Goal: Task Accomplishment & Management: Use online tool/utility

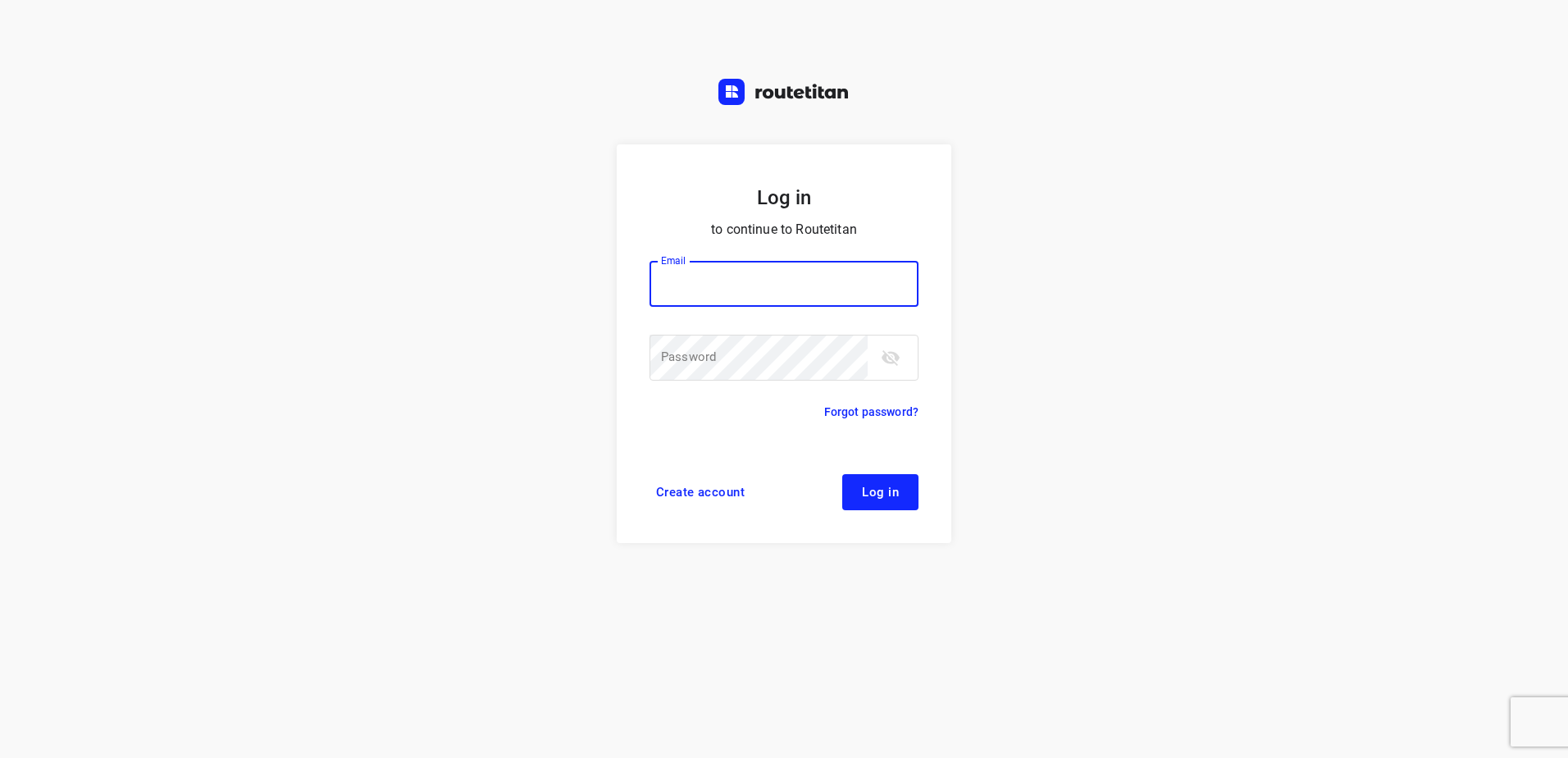
type input "[EMAIL_ADDRESS][DOMAIN_NAME]"
click at [903, 484] on button "Log in" at bounding box center [880, 491] width 76 height 36
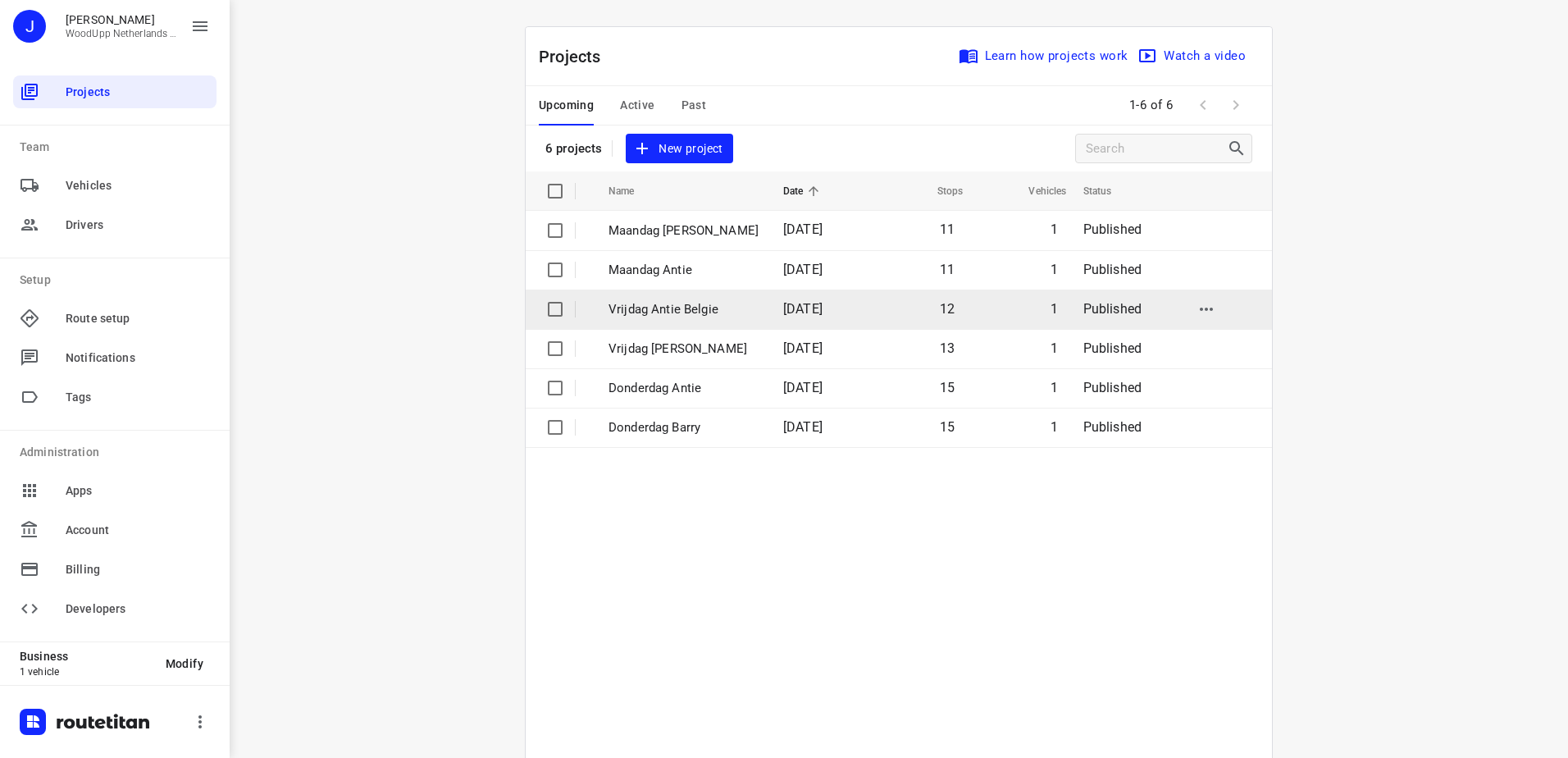
click at [657, 308] on p "Vrijdag Antie Belgie" at bounding box center [683, 309] width 150 height 19
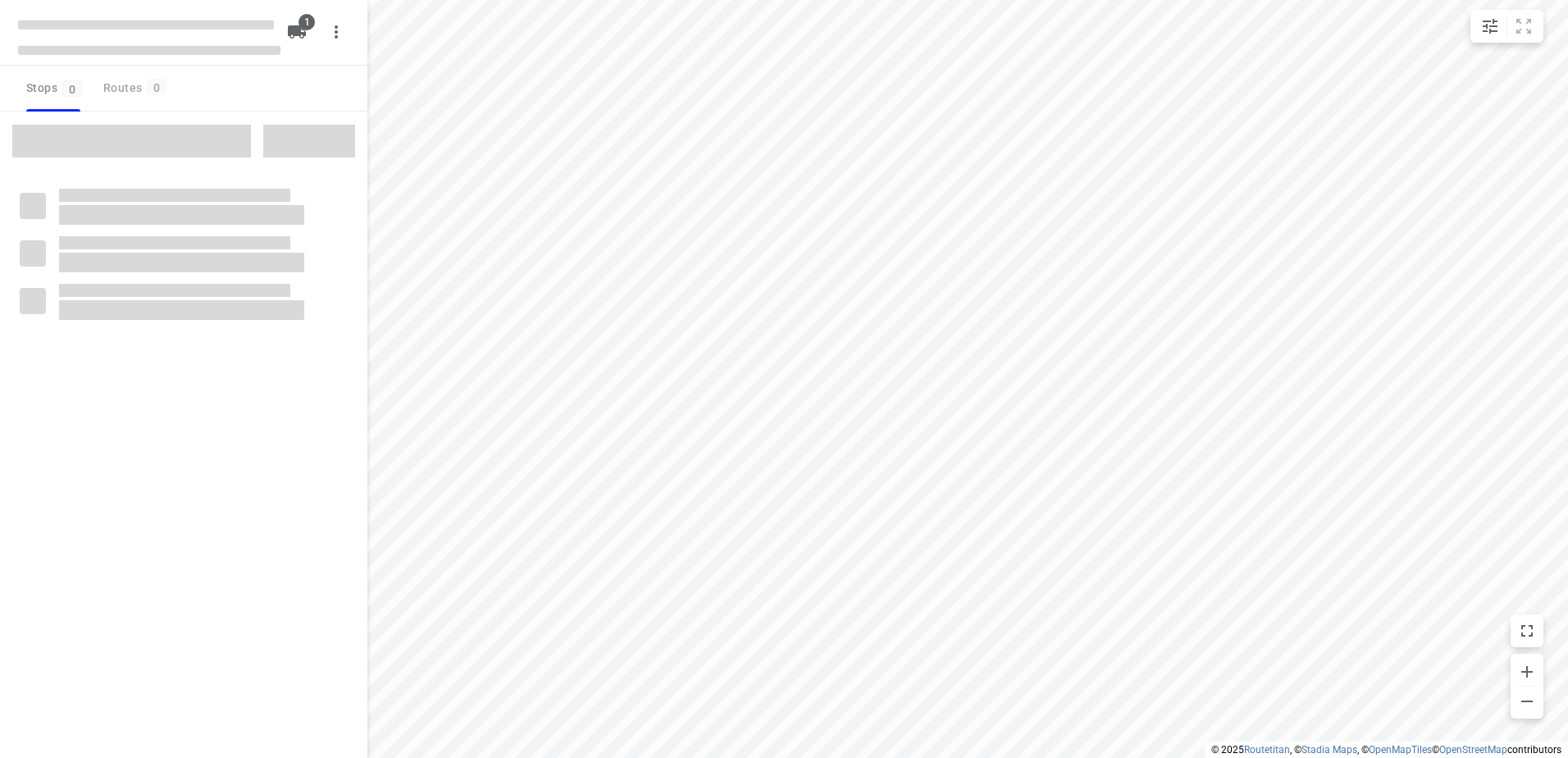
type input "distance"
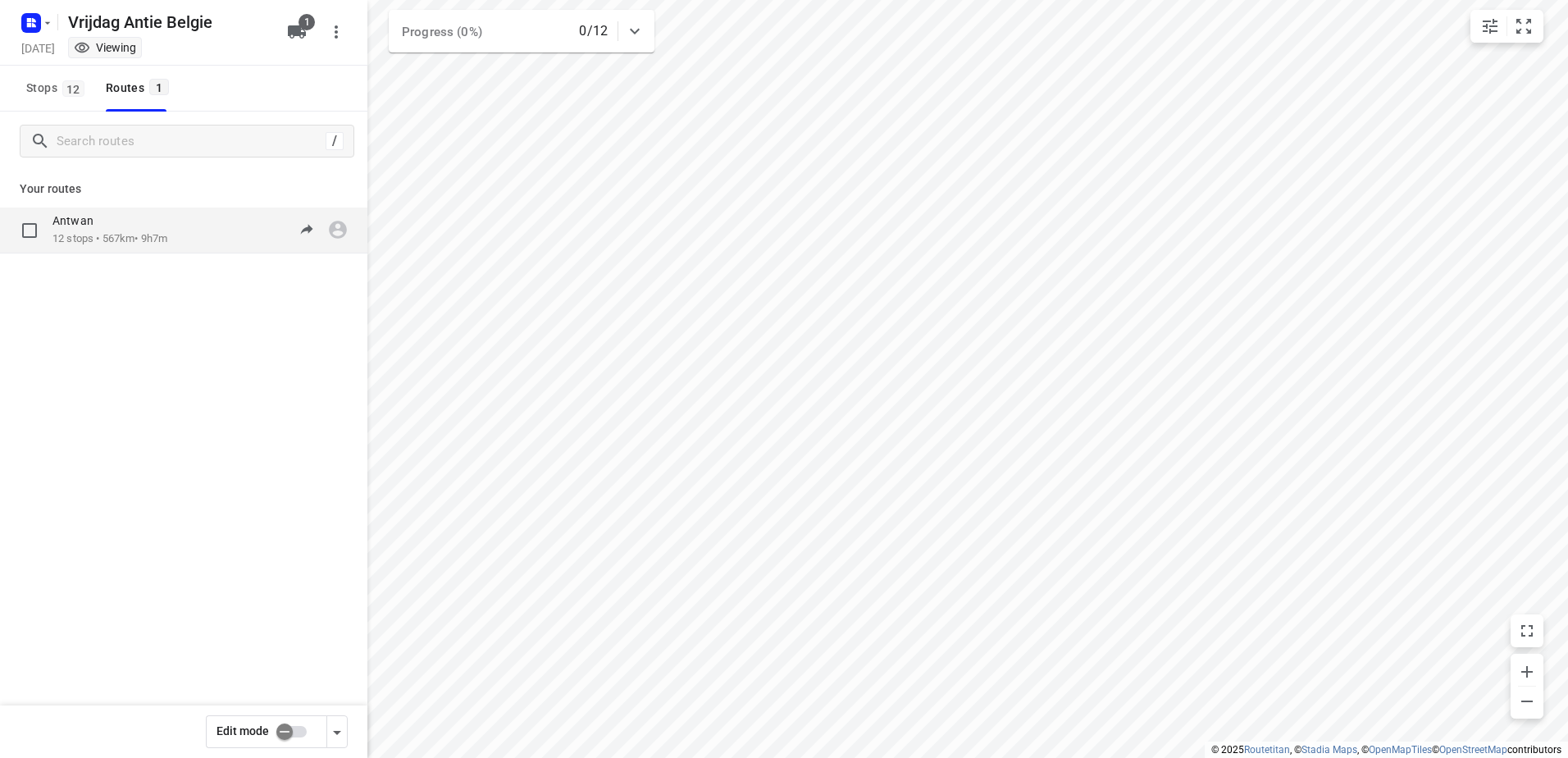
click at [141, 242] on p "12 stops • 567km • 9h7m" at bounding box center [110, 238] width 115 height 16
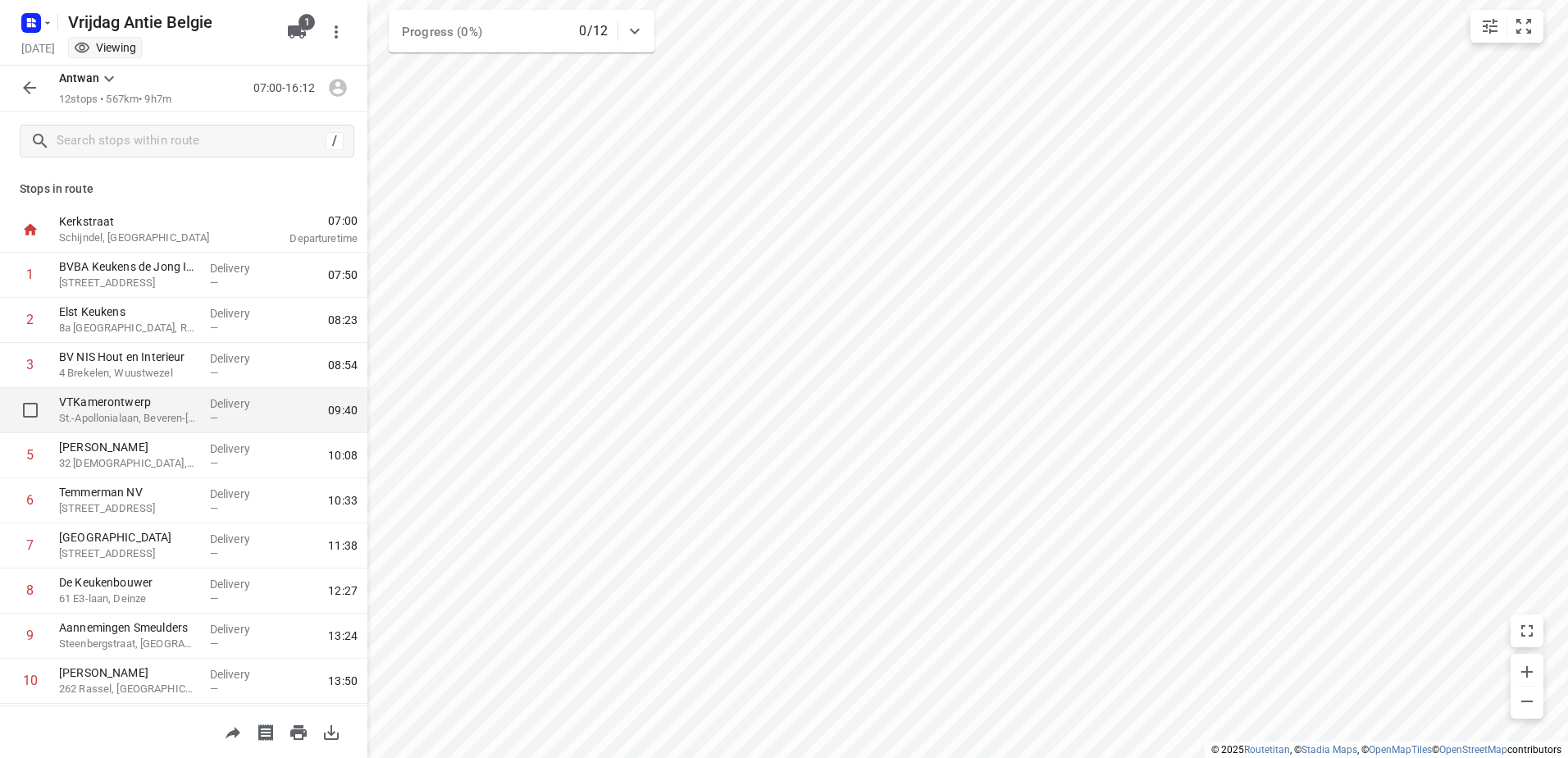
scroll to position [133, 0]
